Goal: Check status: Check status

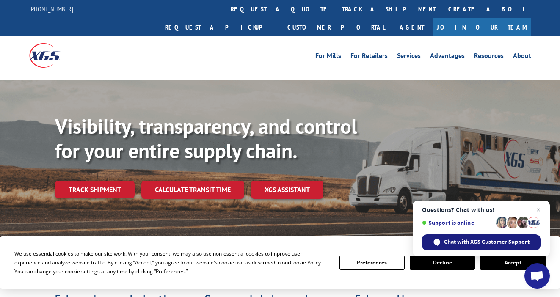
click at [459, 240] on span "Chat with XGS Customer Support" at bounding box center [486, 242] width 85 height 8
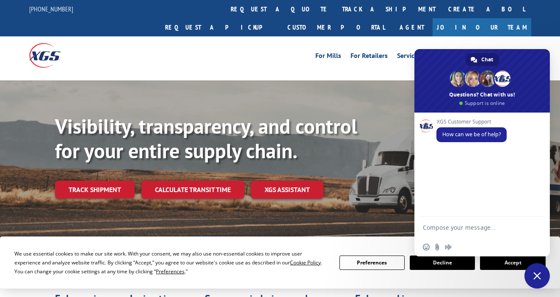
click at [425, 226] on textarea "Compose your message..." at bounding box center [474, 227] width 102 height 21
click at [504, 229] on textarea "hello" at bounding box center [474, 227] width 102 height 21
paste textarea "526682123"
type textarea "hello I need to know the status of the load # 526682123"
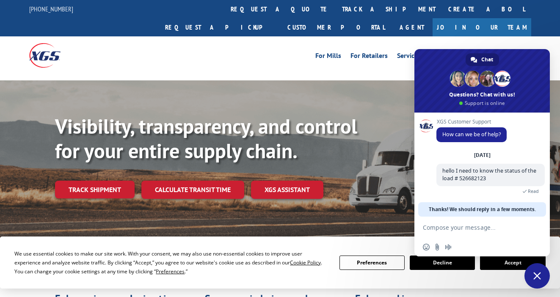
click at [503, 244] on div "Insert an emoji Send a file Audio message" at bounding box center [481, 247] width 135 height 19
click at [430, 226] on textarea "Compose your message..." at bounding box center [474, 227] width 102 height 21
paste textarea "The [PERSON_NAME]"
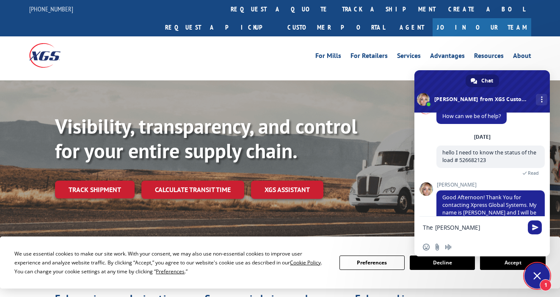
scroll to position [54, 0]
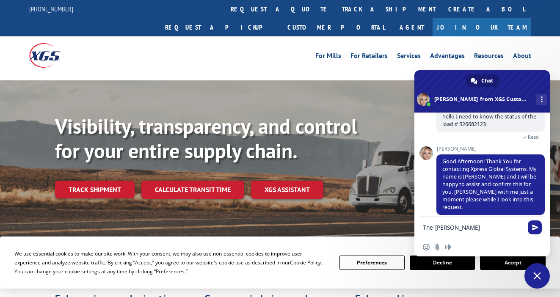
click at [459, 227] on textarea "The [PERSON_NAME]" at bounding box center [474, 227] width 102 height 21
paste textarea "W251N5350 Business Dr"
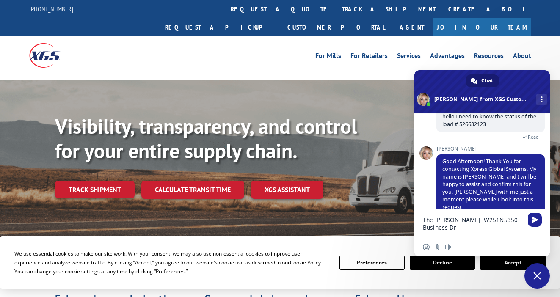
click at [505, 240] on div "Insert an emoji Send a file Audio message" at bounding box center [481, 247] width 135 height 19
click at [522, 221] on textarea "The [PERSON_NAME] W251N5350 Business Dr" at bounding box center [474, 223] width 102 height 29
paste textarea "[GEOGRAPHIC_DATA]"
paste textarea "53089"
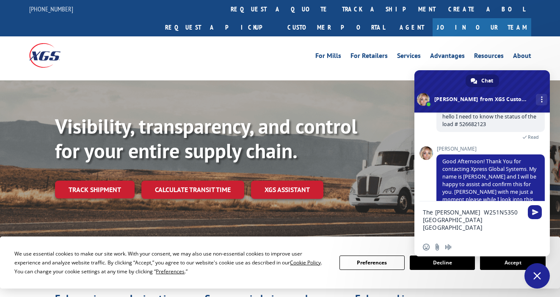
type textarea "The [PERSON_NAME] W251N5350 [GEOGRAPHIC_DATA] [GEOGRAPHIC_DATA]"
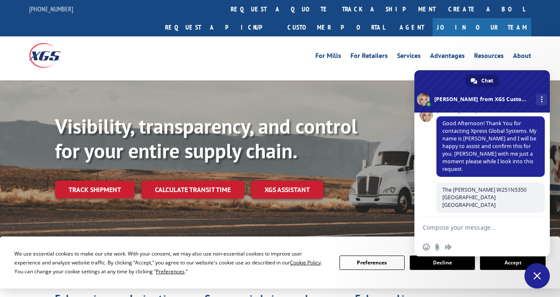
scroll to position [83, 0]
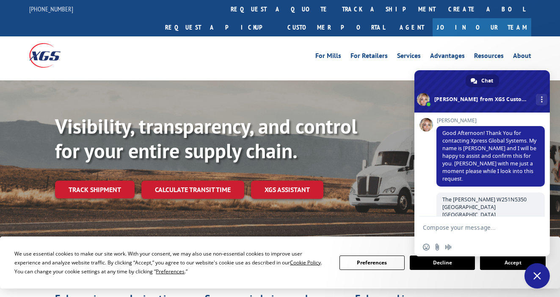
click at [500, 242] on div "Insert an emoji Send a file Audio message" at bounding box center [481, 247] width 135 height 19
click at [430, 224] on textarea "Compose your message..." at bounding box center [474, 227] width 102 height 21
paste textarea "53154-"
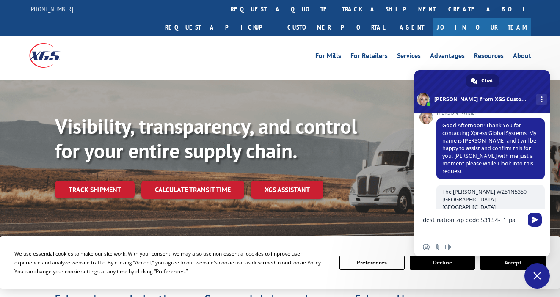
scroll to position [84, 0]
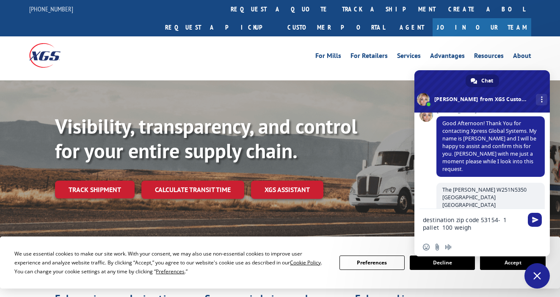
type textarea "destination zip code 53154- 1 pallet 100 weight"
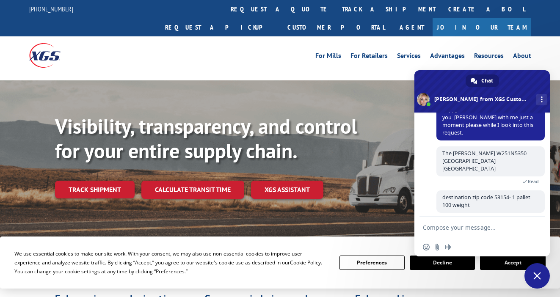
scroll to position [107, 0]
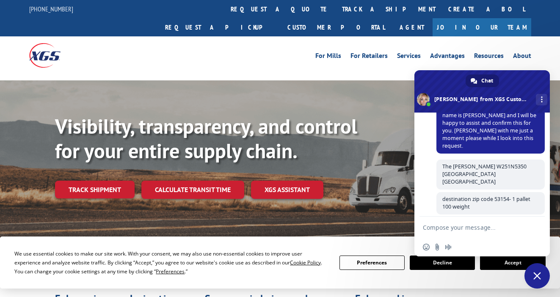
click at [501, 234] on textarea "Compose your message..." at bounding box center [474, 227] width 102 height 21
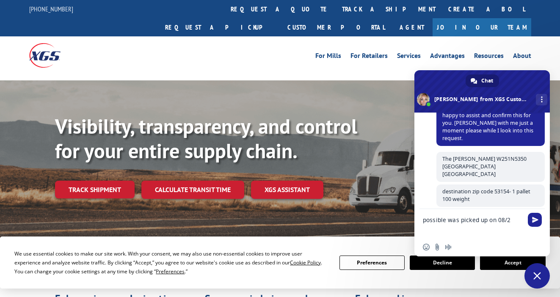
type textarea "possible was picked up on 08/29"
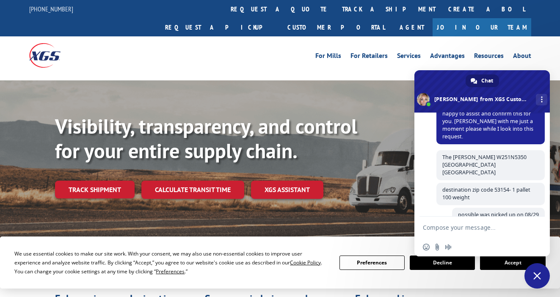
scroll to position [125, 0]
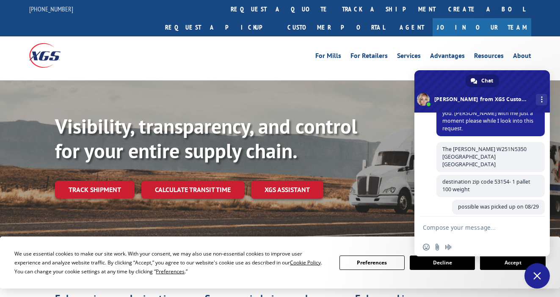
click at [27, 121] on div "Visibility, transparency, and control for your entire supply chain. Track shipm…" at bounding box center [280, 167] width 560 height 174
click at [91, 181] on link "Track shipment" at bounding box center [95, 190] width 80 height 18
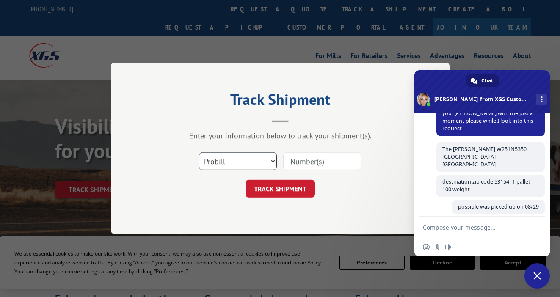
click at [270, 160] on select "Select category... Probill BOL PO" at bounding box center [238, 162] width 78 height 18
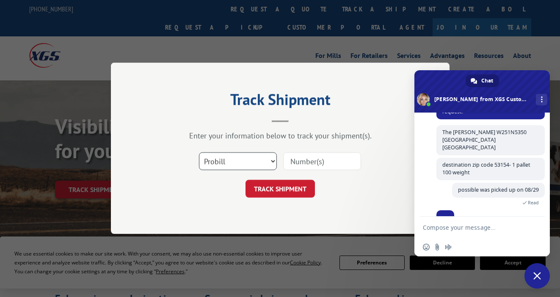
select select "bol"
click at [199, 153] on select "Select category... Probill BOL PO" at bounding box center [238, 162] width 78 height 18
click at [302, 162] on input at bounding box center [322, 162] width 78 height 18
paste input "526682123"
type input "526682123"
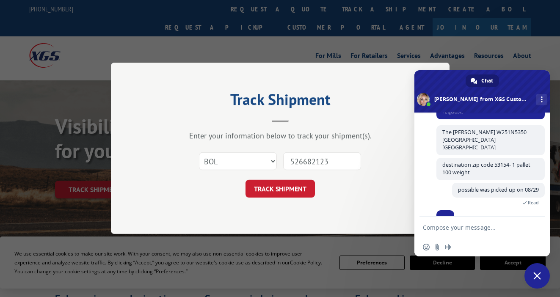
click at [506, 210] on div at bounding box center [490, 216] width 108 height 12
click at [500, 195] on div "possible was picked up on 08/29 2 minutes ago Read" at bounding box center [490, 199] width 108 height 32
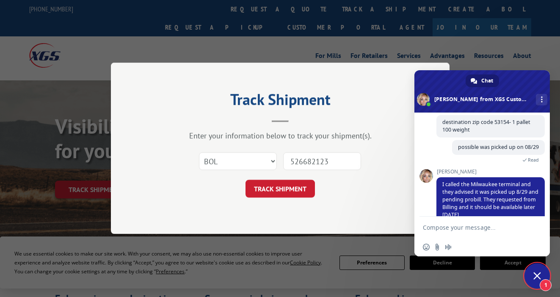
click at [517, 233] on textarea "Compose your message..." at bounding box center [474, 227] width 102 height 21
click at [430, 226] on textarea "Compose your message..." at bounding box center [474, 227] width 102 height 21
type textarea "ok ty have a nice day"
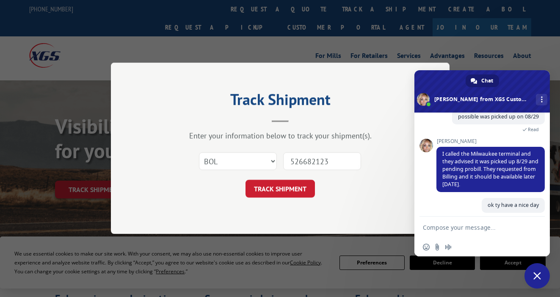
scroll to position [205, 0]
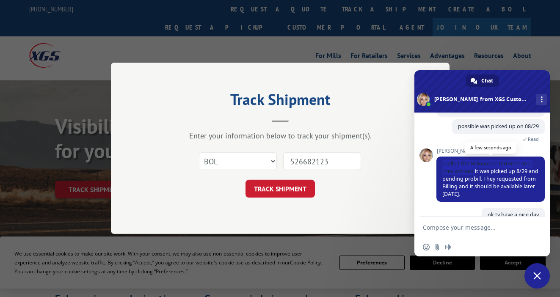
drag, startPoint x: 441, startPoint y: 149, endPoint x: 475, endPoint y: 154, distance: 34.7
click at [475, 157] on span "I called the Milwaukee terminal and they advised it was picked up 8/29 and pend…" at bounding box center [490, 179] width 108 height 45
click at [452, 160] on span "I called the Milwaukee terminal and they advised it was picked up 8/29 and pend…" at bounding box center [490, 179] width 96 height 38
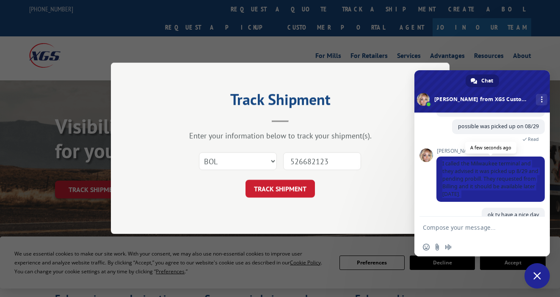
click at [452, 160] on span "I called the Milwaukee terminal and they advised it was picked up 8/29 and pend…" at bounding box center [490, 179] width 96 height 38
drag, startPoint x: 452, startPoint y: 151, endPoint x: 440, endPoint y: 171, distance: 22.8
click at [440, 171] on span "I called the Milwaukee terminal and they advised it was picked up 8/29 and pend…" at bounding box center [490, 179] width 108 height 45
drag, startPoint x: 509, startPoint y: 179, endPoint x: 426, endPoint y: 140, distance: 91.6
click at [436, 148] on div "[PERSON_NAME] called the Milwaukee terminal and they advised it was picked up 8…" at bounding box center [490, 175] width 108 height 54
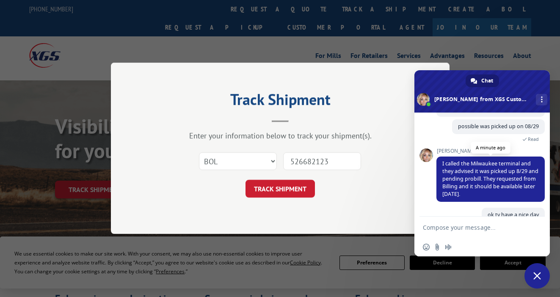
click at [443, 160] on span "I called the Milwaukee terminal and they advised it was picked up 8/29 and pend…" at bounding box center [490, 179] width 96 height 38
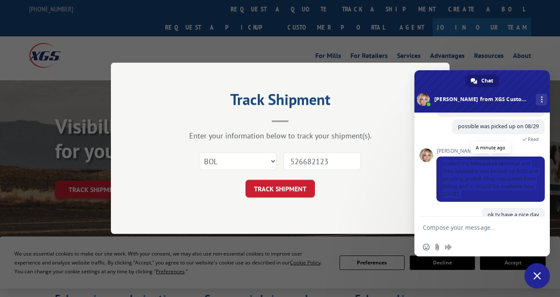
click at [443, 160] on span "I called the Milwaukee terminal and they advised it was picked up 8/29 and pend…" at bounding box center [490, 179] width 96 height 38
copy div "I called the Milwaukee terminal and they advised it was picked up 8/29 and pend…"
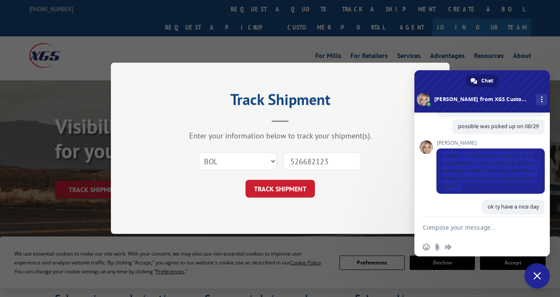
scroll to position [298, 0]
